Goal: Task Accomplishment & Management: Complete application form

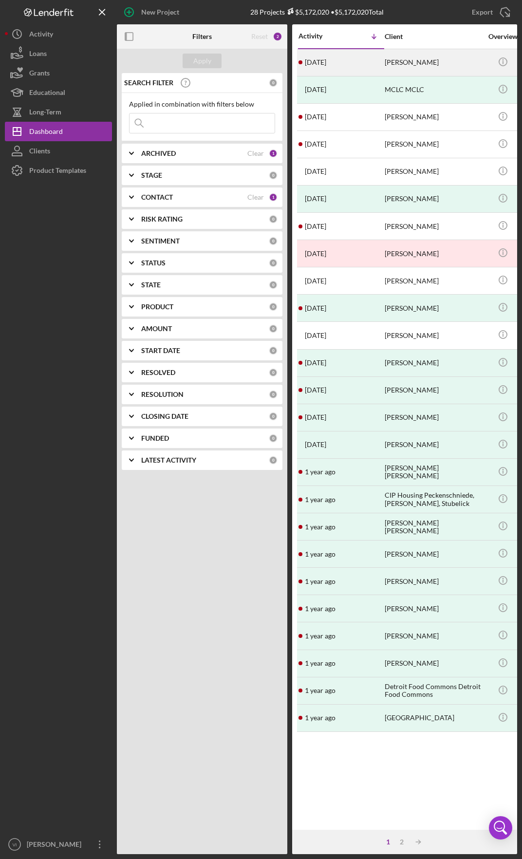
click at [417, 72] on div "[PERSON_NAME]" at bounding box center [433, 63] width 97 height 26
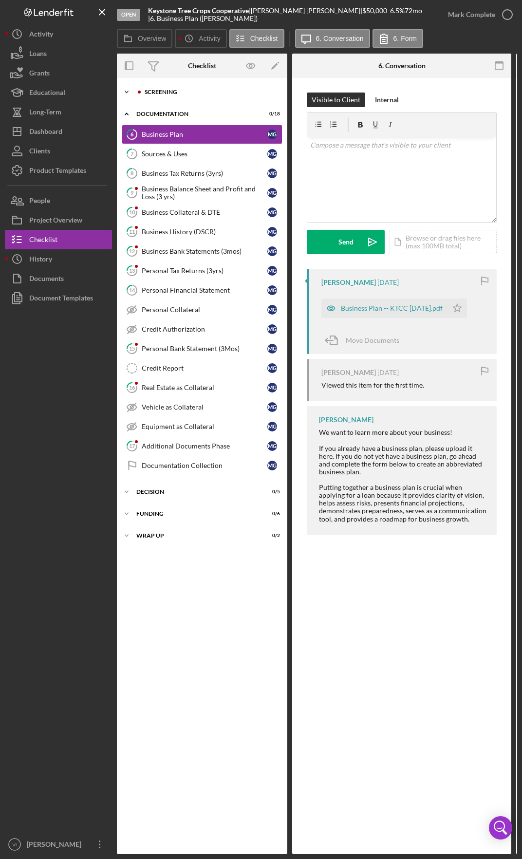
click at [196, 95] on div "Icon/Expander Screening 2 / 14" at bounding box center [202, 91] width 170 height 19
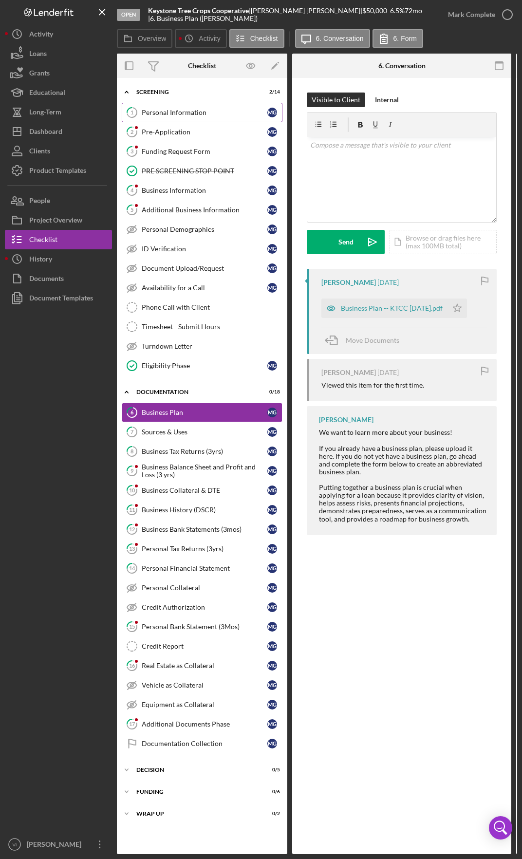
click at [193, 111] on div "Personal Information" at bounding box center [205, 113] width 126 height 8
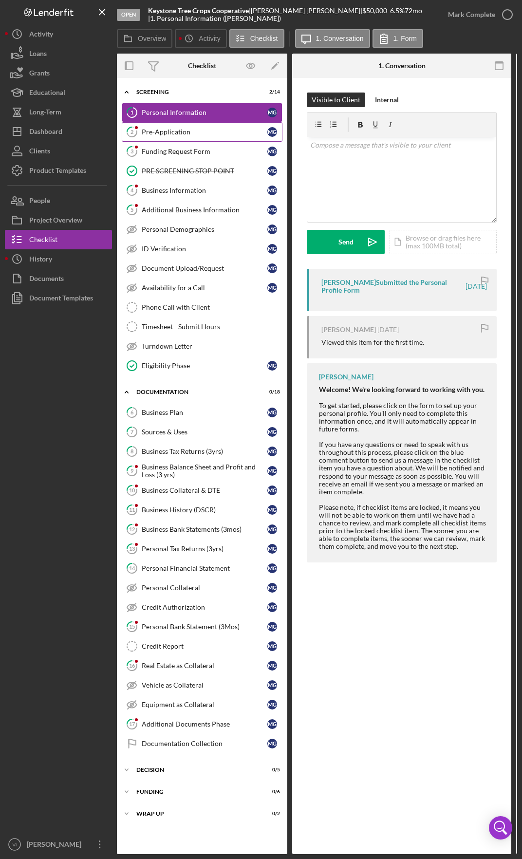
click at [215, 139] on link "2 Pre-Application M G" at bounding box center [202, 131] width 161 height 19
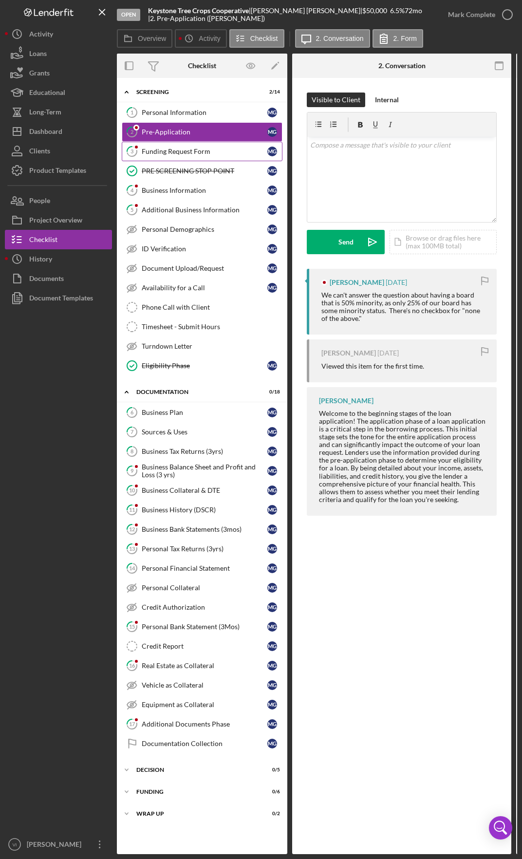
click at [211, 156] on link "3 Funding Request Form M G" at bounding box center [202, 151] width 161 height 19
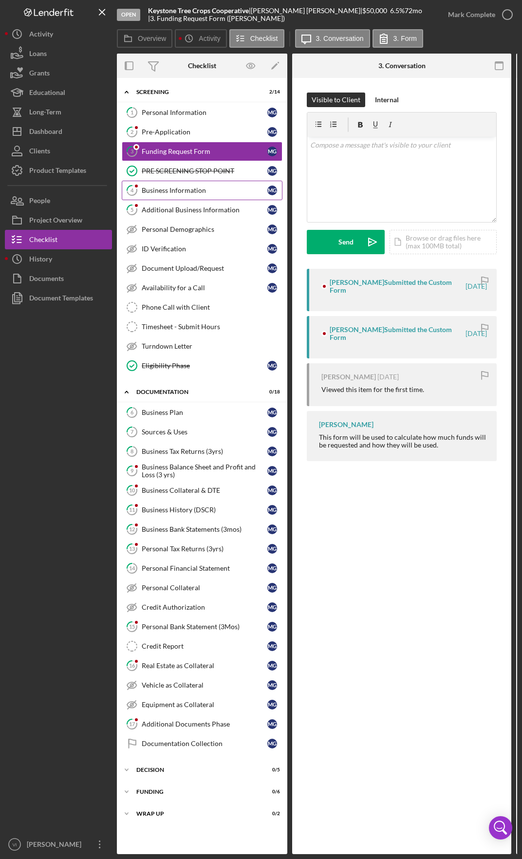
click at [203, 197] on link "4 Business Information M G" at bounding box center [202, 190] width 161 height 19
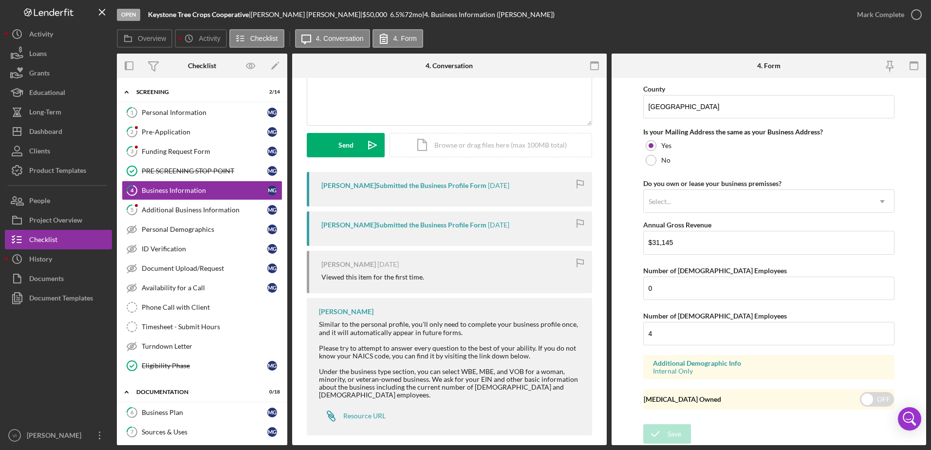
scroll to position [99, 0]
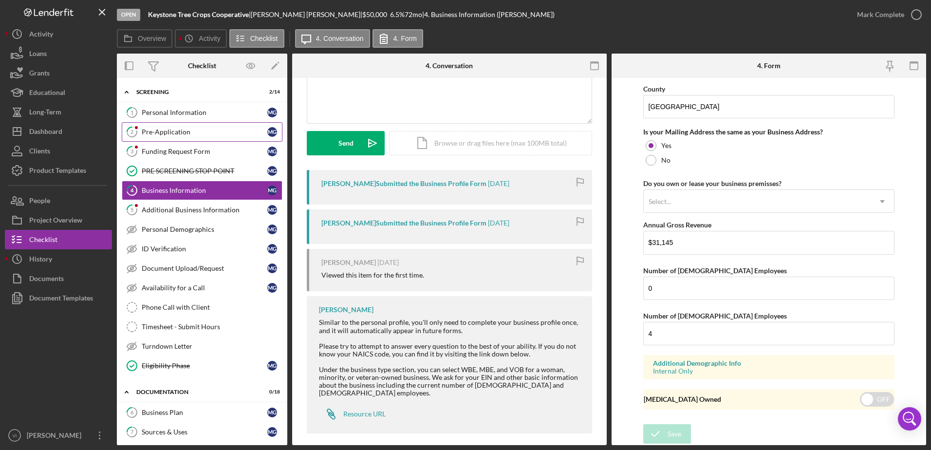
click at [192, 135] on div "Pre-Application" at bounding box center [205, 132] width 126 height 8
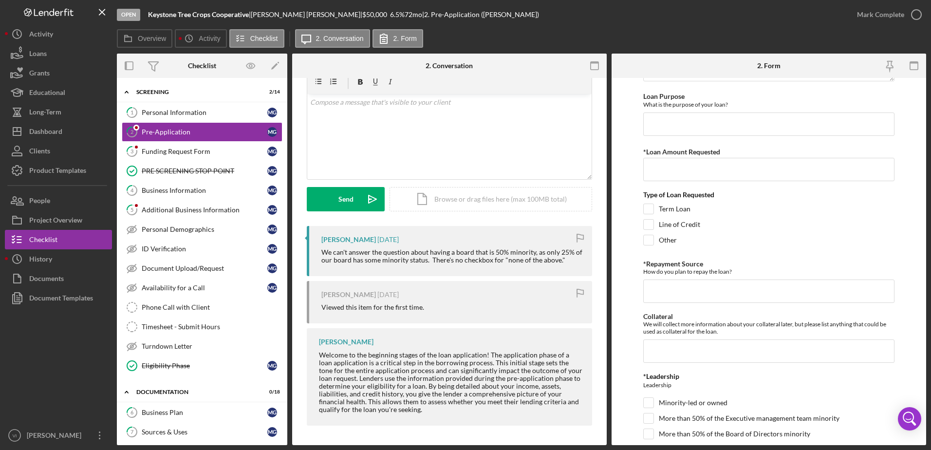
scroll to position [748, 0]
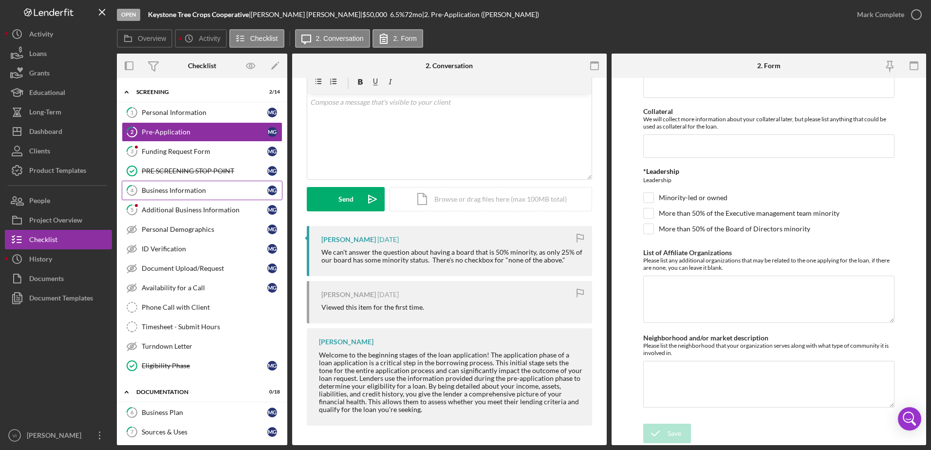
click at [176, 190] on div "Business Information" at bounding box center [205, 190] width 126 height 8
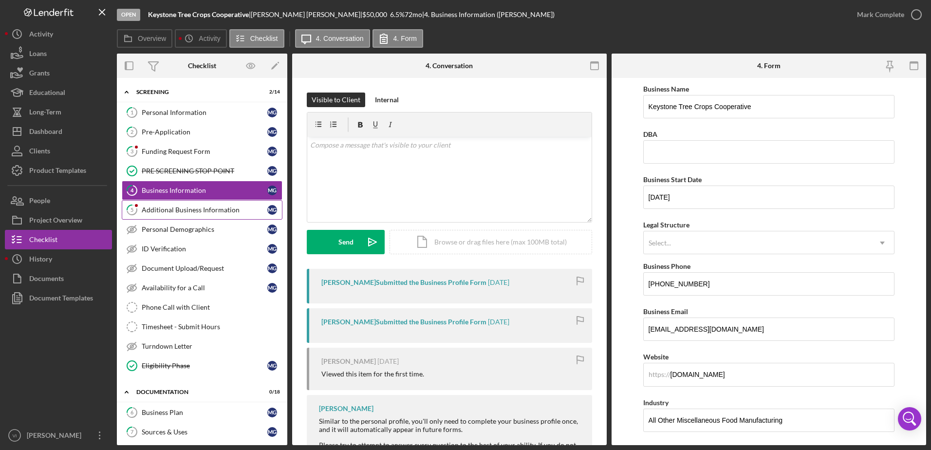
click at [179, 211] on div "Additional Business Information" at bounding box center [205, 210] width 126 height 8
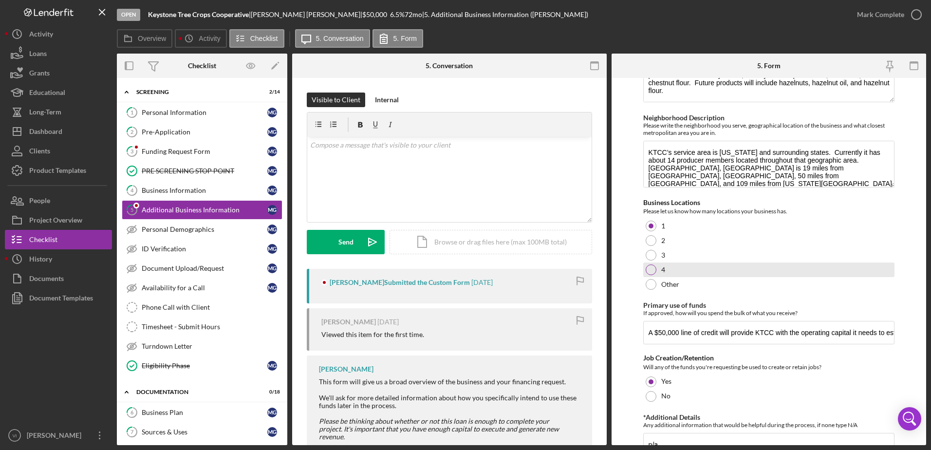
scroll to position [118, 0]
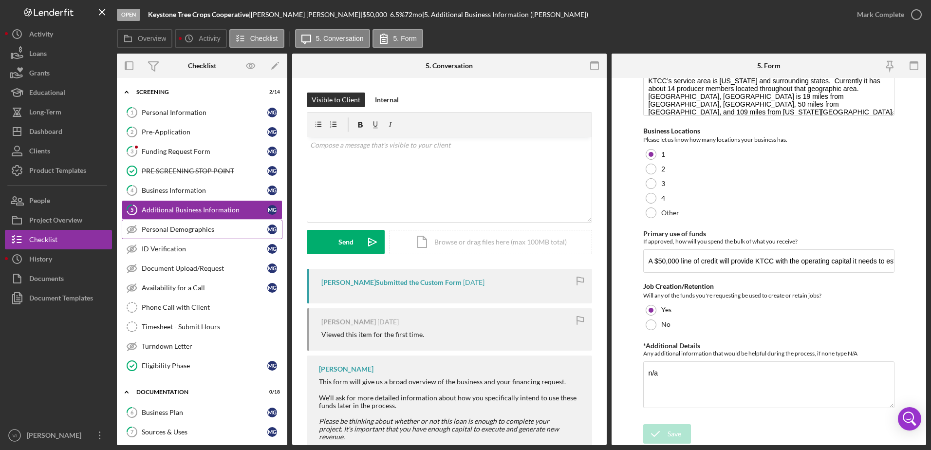
click at [160, 235] on link "Personal Demographics Personal Demographics M G" at bounding box center [202, 229] width 161 height 19
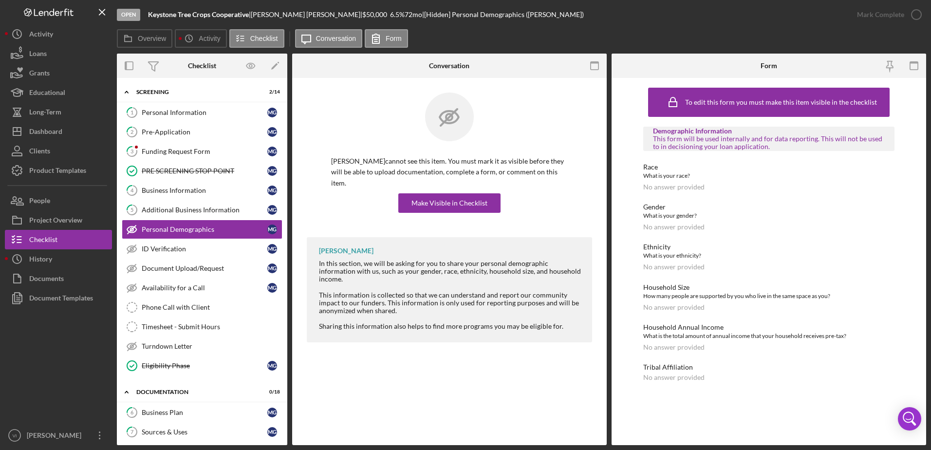
scroll to position [146, 0]
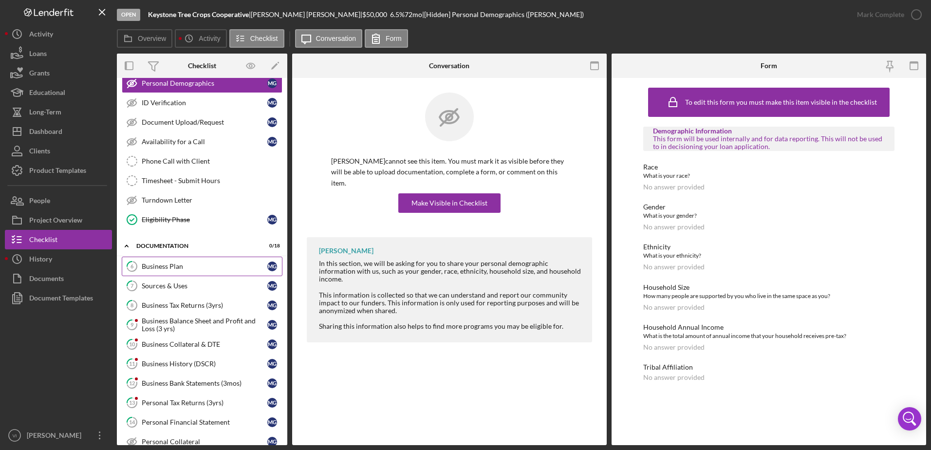
click at [177, 264] on div "Business Plan" at bounding box center [205, 266] width 126 height 8
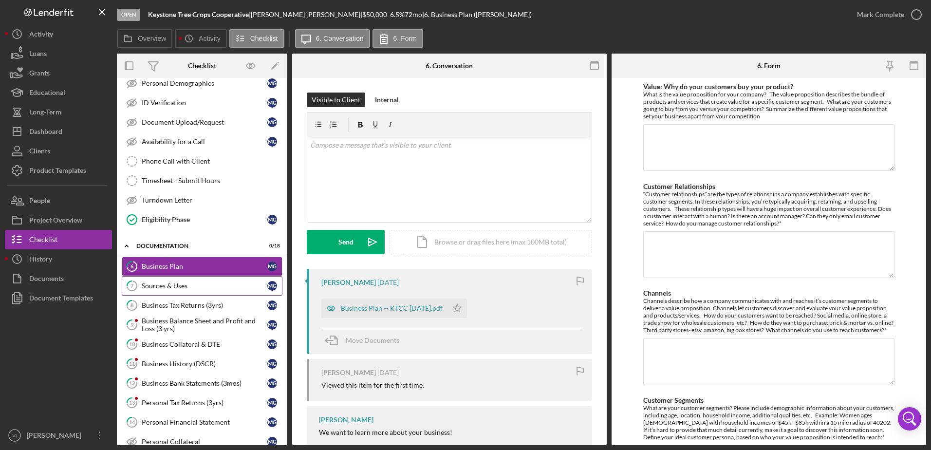
click at [185, 284] on div "Sources & Uses" at bounding box center [205, 286] width 126 height 8
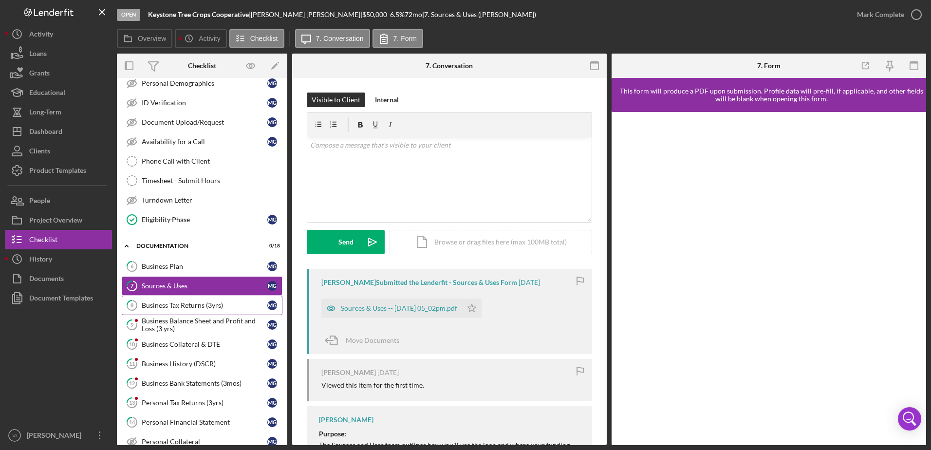
click at [189, 302] on div "Business Tax Returns (3yrs)" at bounding box center [205, 305] width 126 height 8
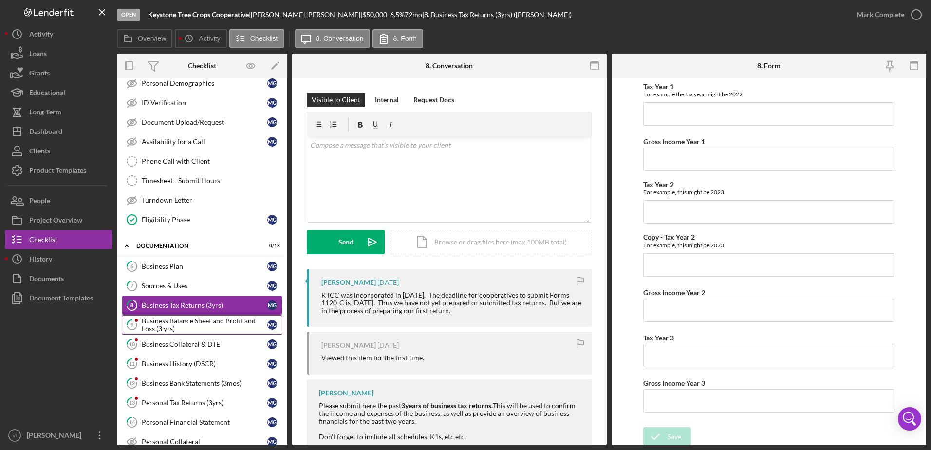
click at [188, 323] on div "Business Balance Sheet and Profit and Loss (3 yrs)" at bounding box center [205, 325] width 126 height 16
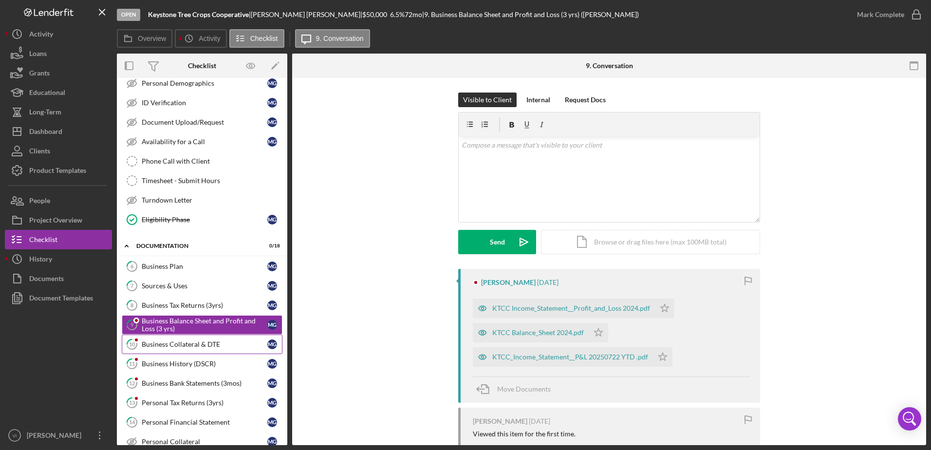
click at [190, 344] on div "Business Collateral & DTE" at bounding box center [205, 344] width 126 height 8
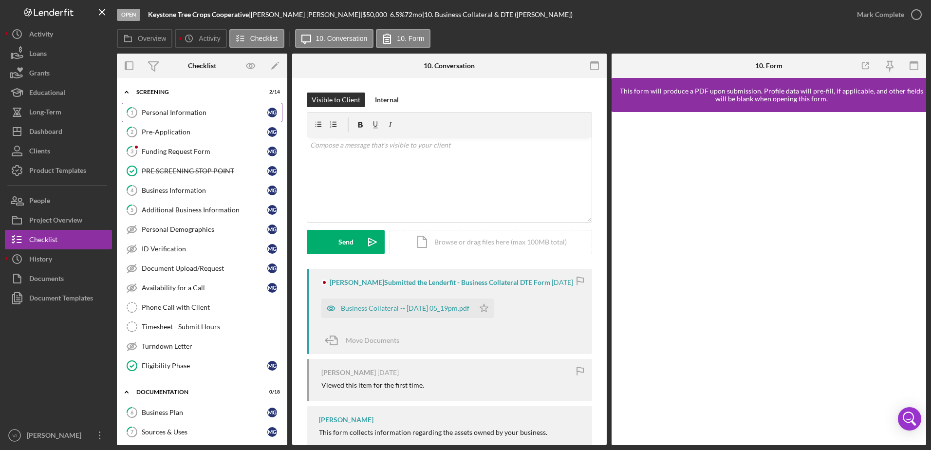
click at [187, 121] on link "1 Personal Information M G" at bounding box center [202, 112] width 161 height 19
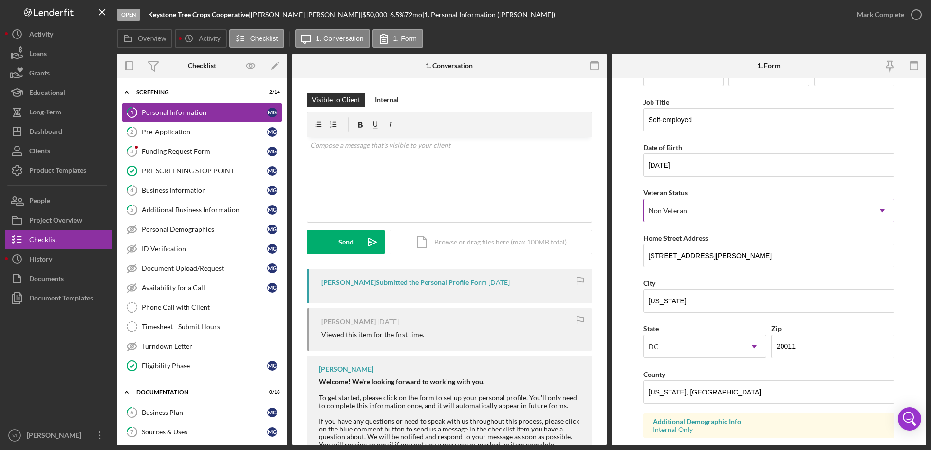
scroll to position [146, 0]
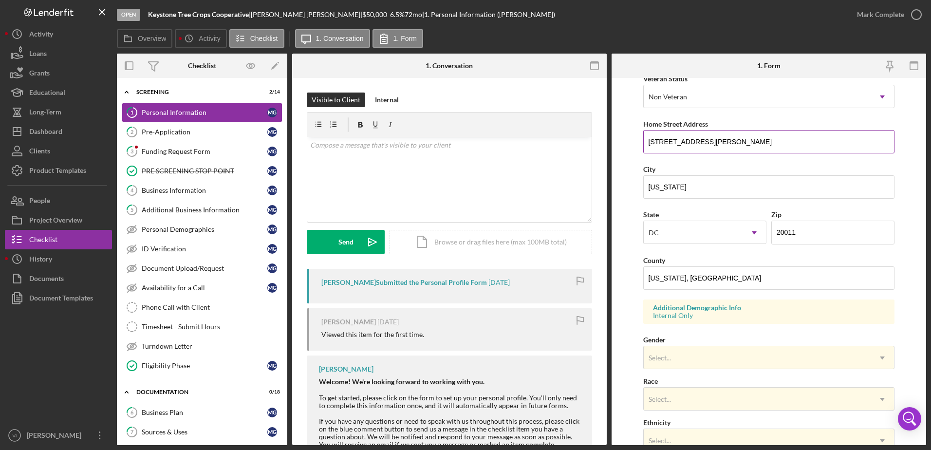
drag, startPoint x: 648, startPoint y: 140, endPoint x: 710, endPoint y: 140, distance: 61.8
click at [521, 139] on input "[STREET_ADDRESS][PERSON_NAME]" at bounding box center [769, 141] width 252 height 23
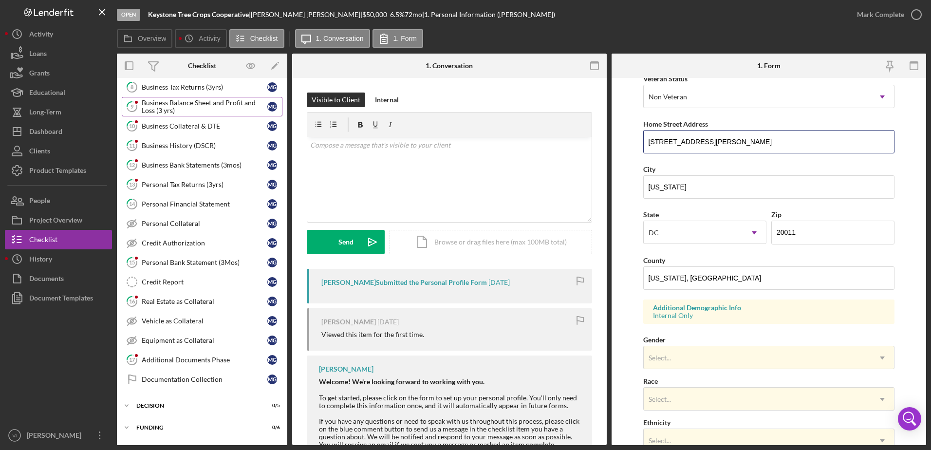
scroll to position [384, 0]
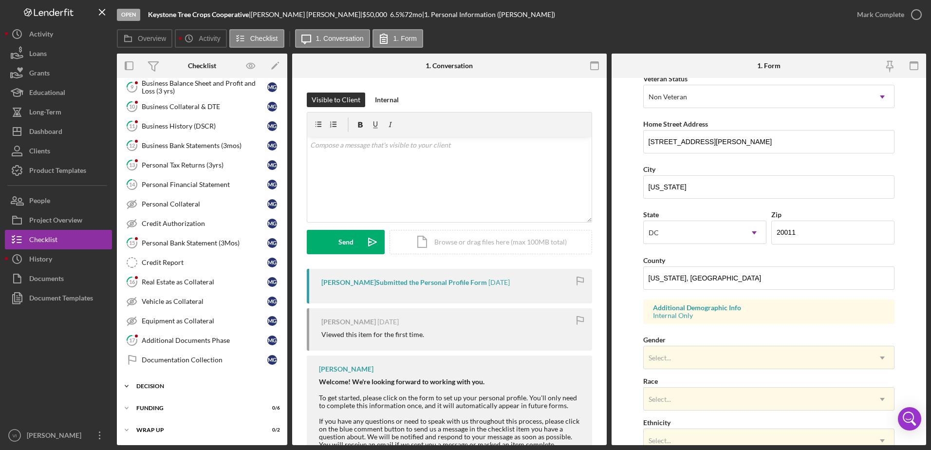
click at [207, 382] on div "Icon/Expander Decision 0 / 5" at bounding box center [202, 385] width 170 height 19
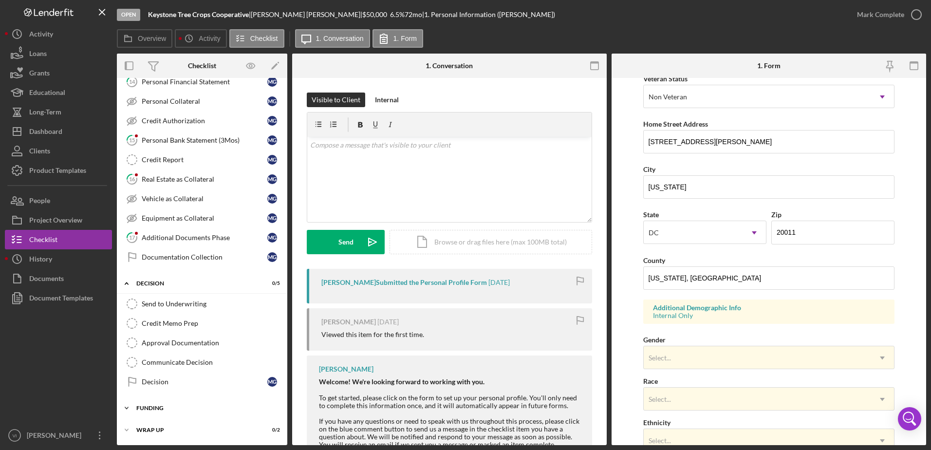
click at [197, 403] on div "Icon/Expander Funding 0 / 6" at bounding box center [202, 407] width 170 height 19
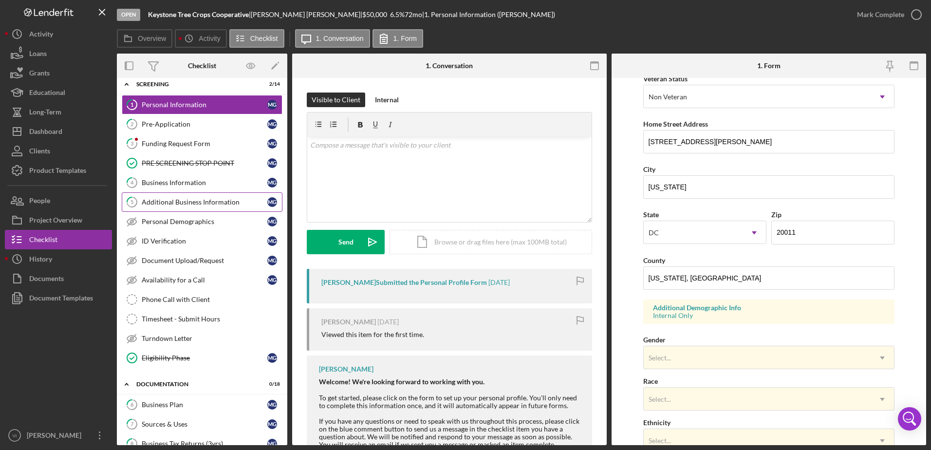
scroll to position [0, 0]
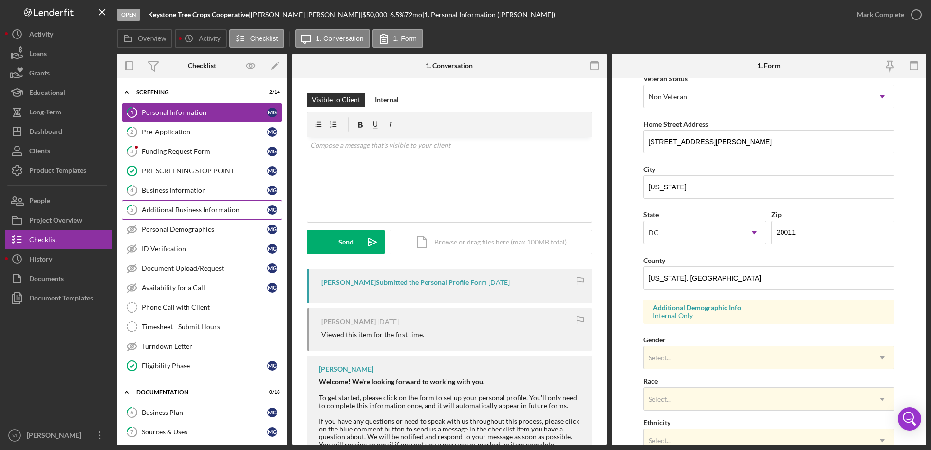
click at [177, 203] on link "5 Additional Business Information M G" at bounding box center [202, 209] width 161 height 19
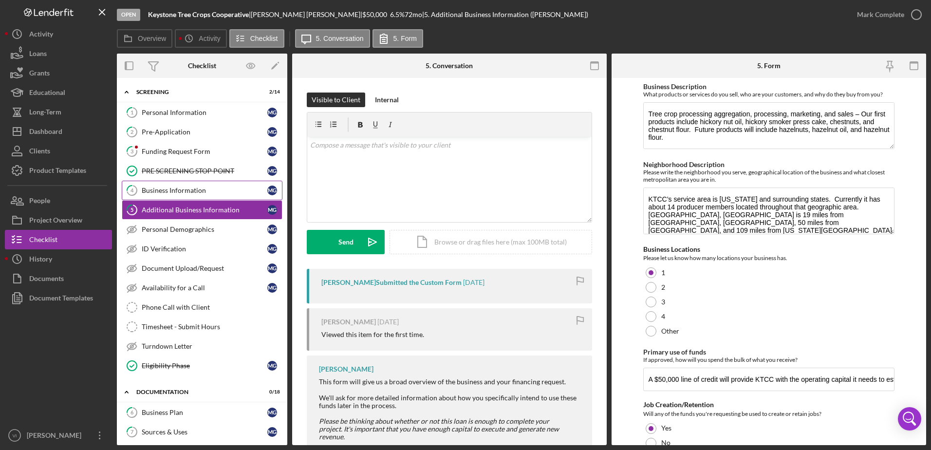
click at [179, 194] on div "Business Information" at bounding box center [205, 190] width 126 height 8
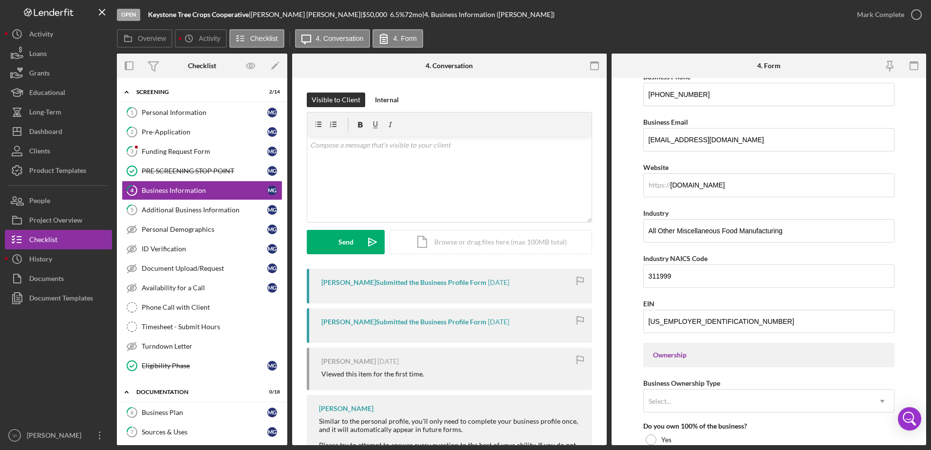
scroll to position [195, 0]
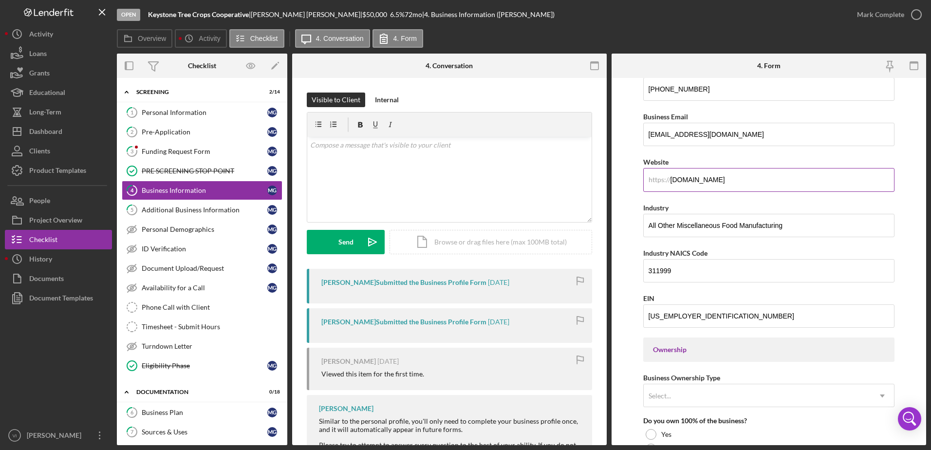
drag, startPoint x: 761, startPoint y: 183, endPoint x: 654, endPoint y: 179, distance: 106.7
click at [521, 179] on div "https:// Website [DOMAIN_NAME]" at bounding box center [769, 174] width 252 height 36
